Goal: Find specific page/section: Find specific page/section

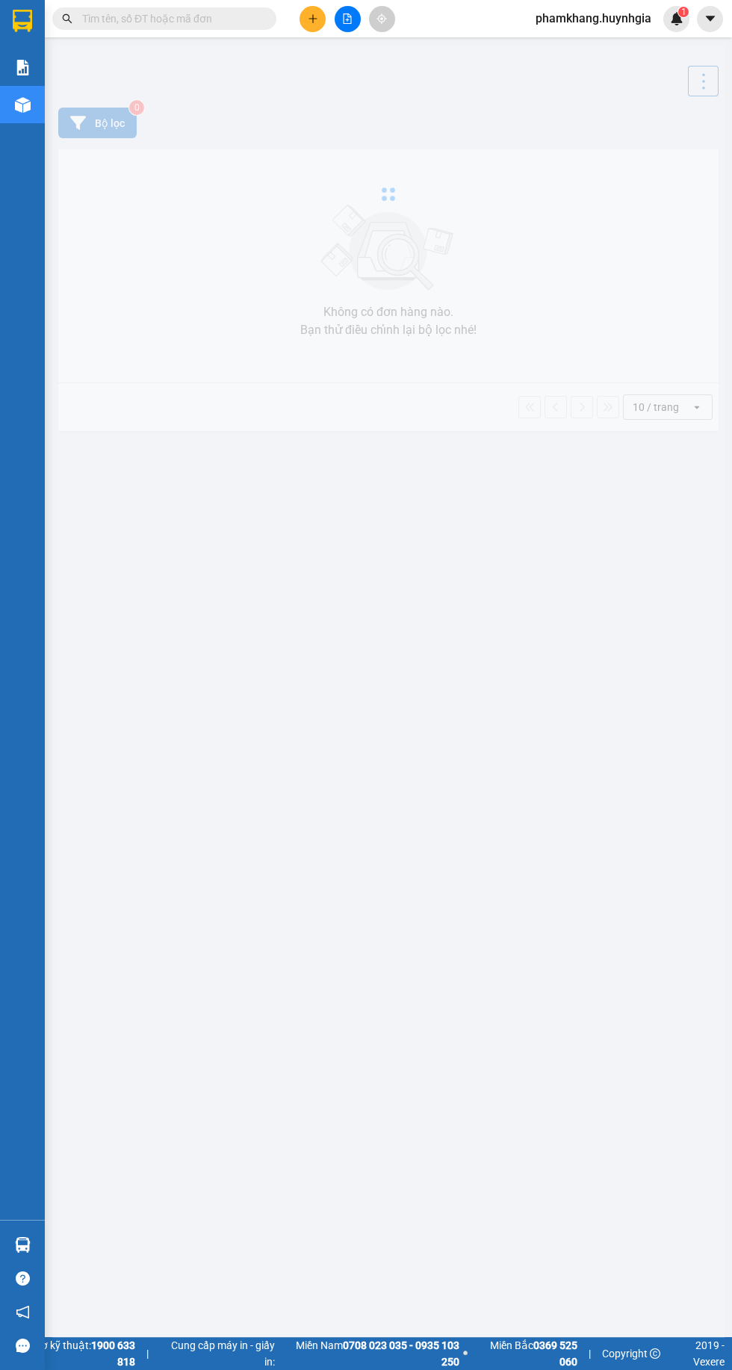
click at [152, 19] on input "text" at bounding box center [170, 18] width 176 height 16
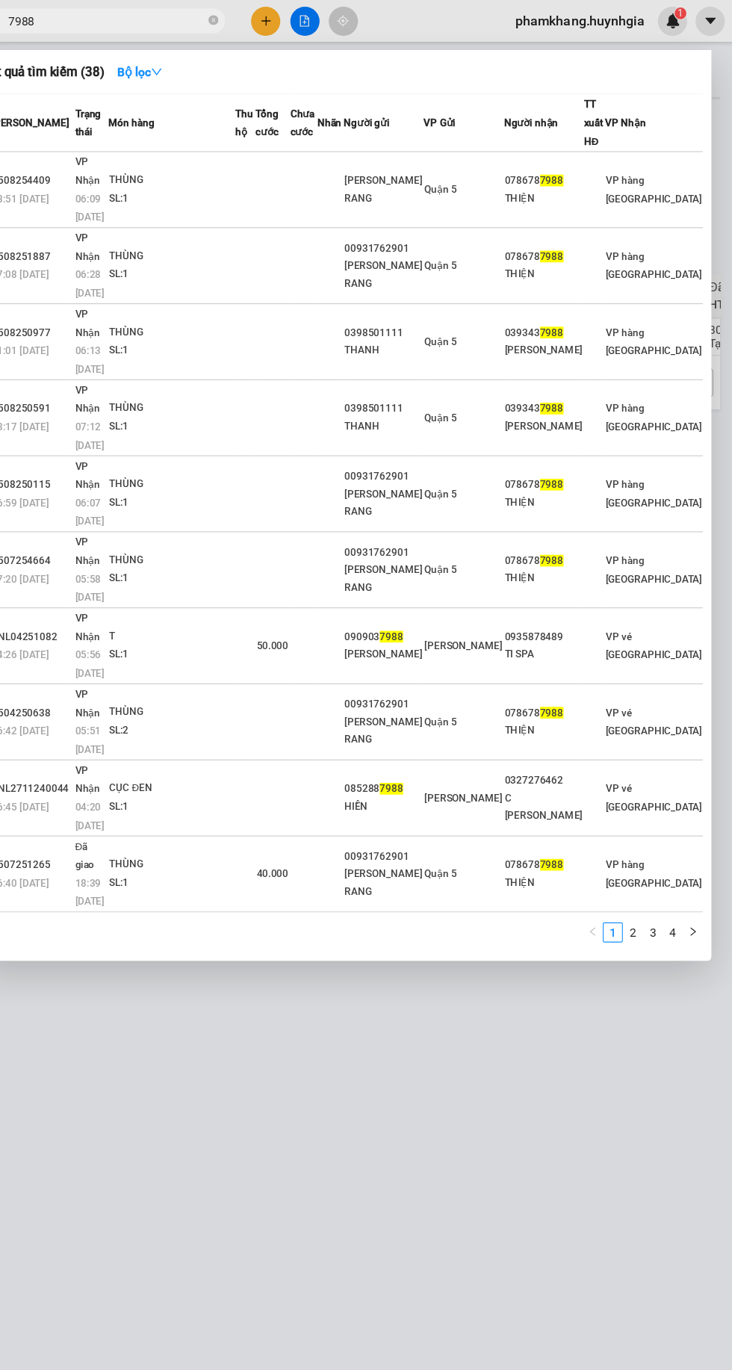
type input "7988"
